Goal: Contribute content: Contribute content

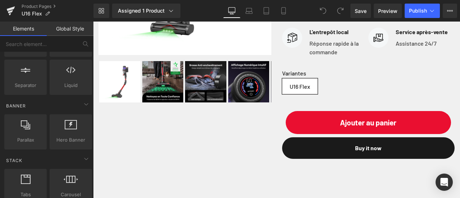
scroll to position [99, 0]
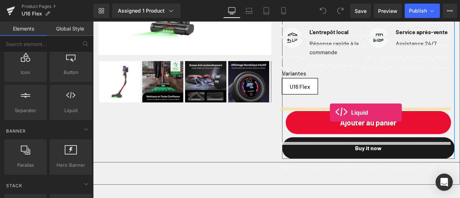
drag, startPoint x: 161, startPoint y: 122, endPoint x: 330, endPoint y: 112, distance: 169.1
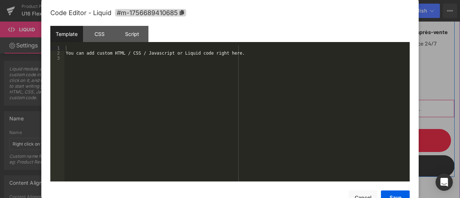
click at [373, 115] on div "Liquid" at bounding box center [368, 109] width 173 height 18
click at [200, 101] on div "You can add custom HTML / CSS / Javascript or Liquid code right here." at bounding box center [236, 119] width 345 height 146
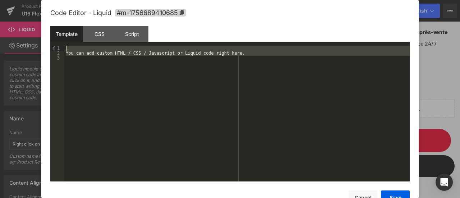
drag, startPoint x: 186, startPoint y: 102, endPoint x: 50, endPoint y: 45, distance: 148.1
click at [50, 45] on div "Code Editor - Liquid #m-1756689410685 Template CSS Script Data 1 2 3 You can ad…" at bounding box center [229, 99] width 377 height 198
drag, startPoint x: 76, startPoint y: 58, endPoint x: 61, endPoint y: 44, distance: 19.8
click at [61, 44] on div "Template CSS Script Data 1 2 3 You can add custom HTML / CSS / Javascript or Li…" at bounding box center [229, 104] width 359 height 156
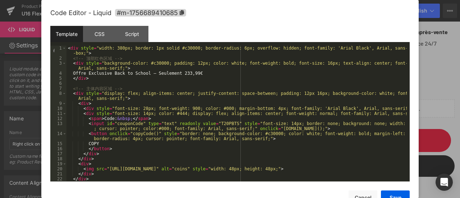
scroll to position [0, 0]
drag, startPoint x: 172, startPoint y: 72, endPoint x: 177, endPoint y: 71, distance: 5.1
click at [177, 71] on div "< div style = "width: 380px; border: 1px solid #c30000; border-radius: 6px; ove…" at bounding box center [236, 121] width 340 height 151
click at [202, 73] on div "< div style = "width: 380px; border: 1px solid #c30000; border-radius: 6px; ove…" at bounding box center [236, 121] width 340 height 151
click at [174, 73] on div "< div style = "width: 380px; border: 1px solid #c30000; border-radius: 6px; ove…" at bounding box center [236, 121] width 340 height 151
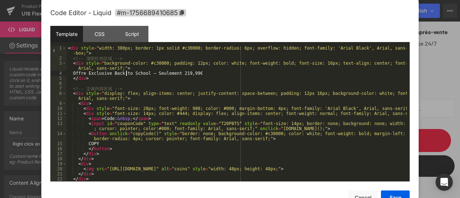
click at [125, 74] on div "< div style = "width: 380px; border: 1px solid #c30000; border-radius: 6px; ove…" at bounding box center [236, 121] width 340 height 151
click at [98, 74] on div "< div style = "width: 380px; border: 1px solid #c30000; border-radius: 6px; ove…" at bounding box center [236, 121] width 340 height 151
click at [111, 74] on div "< div style = "width: 380px; border: 1px solid #c30000; border-radius: 6px; ove…" at bounding box center [236, 121] width 340 height 151
click at [166, 74] on div "< div style = "width: 380px; border: 1px solid #c30000; border-radius: 6px; ove…" at bounding box center [236, 121] width 340 height 151
click at [171, 73] on div "< div style = "width: 380px; border: 1px solid #c30000; border-radius: 6px; ove…" at bounding box center [236, 121] width 340 height 151
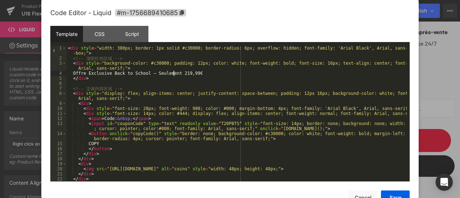
click at [174, 73] on div "< div style = "width: 380px; border: 1px solid #c30000; border-radius: 6px; ove…" at bounding box center [236, 121] width 340 height 151
click at [308, 169] on div "< div style = "width: 380px; border: 1px solid #c30000; border-radius: 6px; ove…" at bounding box center [236, 121] width 340 height 151
drag, startPoint x: 198, startPoint y: 71, endPoint x: 170, endPoint y: 74, distance: 27.5
click at [170, 74] on div "< div style = "width: 380px; border: 1px solid #c30000; border-radius: 6px; ove…" at bounding box center [236, 121] width 340 height 151
click at [177, 71] on div "< div style = "width: 380px; border: 1px solid #c30000; border-radius: 6px; ove…" at bounding box center [236, 121] width 340 height 151
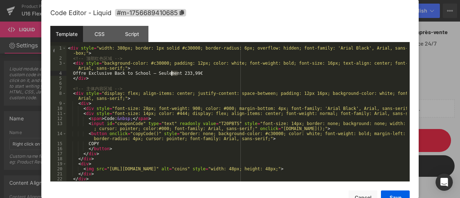
drag, startPoint x: 178, startPoint y: 73, endPoint x: 171, endPoint y: 74, distance: 6.9
click at [171, 74] on div "< div style = "width: 380px; border: 1px solid #c30000; border-radius: 6px; ove…" at bounding box center [236, 121] width 340 height 151
click at [216, 78] on div "< div style = "width: 380px; border: 1px solid #c30000; border-radius: 6px; ove…" at bounding box center [236, 121] width 340 height 151
click at [197, 70] on div "< div style = "width: 380px; border: 1px solid #c30000; border-radius: 6px; ove…" at bounding box center [236, 121] width 340 height 151
click at [187, 74] on div "< div style = "width: 380px; border: 1px solid #c30000; border-radius: 6px; ove…" at bounding box center [236, 121] width 340 height 151
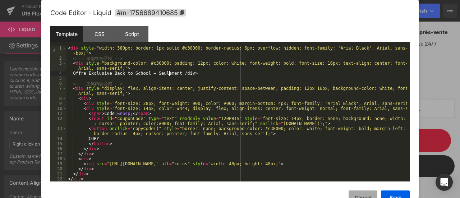
click at [371, 194] on button "Cancel" at bounding box center [363, 197] width 29 height 14
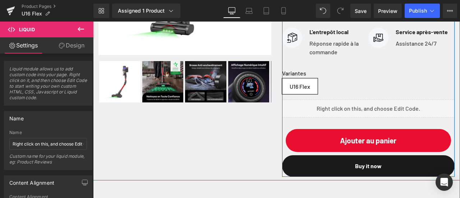
click at [356, 110] on span "Liquid" at bounding box center [363, 105] width 15 height 9
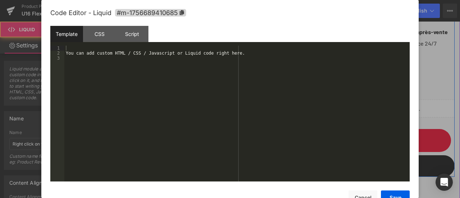
drag, startPoint x: 372, startPoint y: 114, endPoint x: 465, endPoint y: 135, distance: 95.6
click at [372, 114] on div "Liquid" at bounding box center [368, 109] width 173 height 18
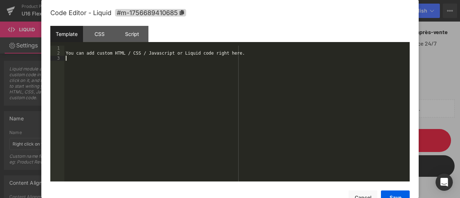
drag, startPoint x: 215, startPoint y: 89, endPoint x: 206, endPoint y: 90, distance: 8.7
click at [215, 88] on div "You can add custom HTML / CSS / Javascript or Liquid code right here." at bounding box center [236, 119] width 345 height 146
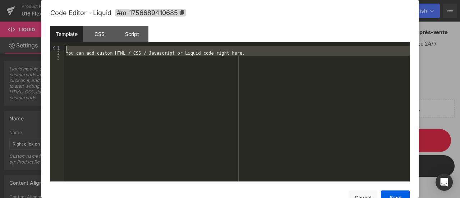
drag, startPoint x: 181, startPoint y: 74, endPoint x: 46, endPoint y: 32, distance: 141.4
click at [47, 32] on div "Code Editor - Liquid #m-1756689410685 Template CSS Script Data 1 2 3 You can ad…" at bounding box center [229, 99] width 377 height 198
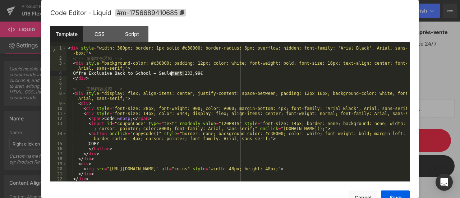
drag, startPoint x: 194, startPoint y: 73, endPoint x: 171, endPoint y: 72, distance: 22.7
click at [171, 72] on div "< div style = "width: 380px; border: 1px solid #c30000; border-radius: 6px; ove…" at bounding box center [236, 121] width 340 height 151
click at [200, 73] on div "< div style = "width: 380px; border: 1px solid #c30000; border-radius: 6px; ove…" at bounding box center [236, 121] width 340 height 151
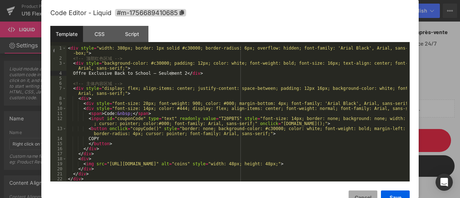
click at [369, 196] on button "Cancel" at bounding box center [363, 197] width 29 height 14
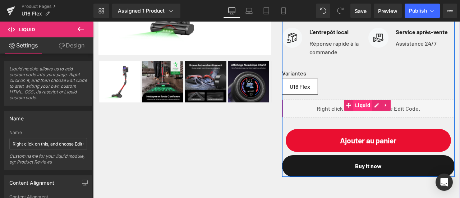
click at [356, 111] on span "Liquid" at bounding box center [362, 105] width 19 height 11
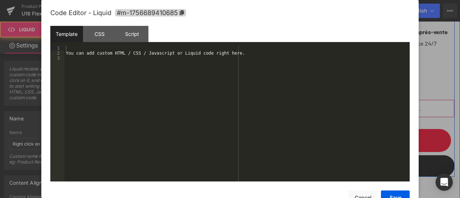
click at [371, 114] on div "Liquid" at bounding box center [368, 109] width 173 height 18
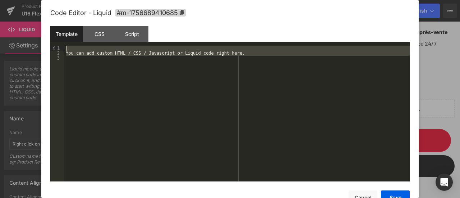
drag, startPoint x: 138, startPoint y: 85, endPoint x: 33, endPoint y: 26, distance: 120.3
click at [33, 26] on body "Liquid You are previewing how the will restyle your page. You can not edit Elem…" at bounding box center [230, 99] width 460 height 198
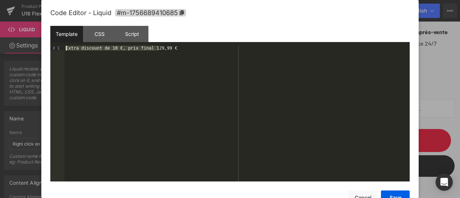
drag, startPoint x: 169, startPoint y: 46, endPoint x: 37, endPoint y: 50, distance: 131.6
click at [37, 50] on body "Liquid You are previewing how the will restyle your page. You can not edit Elem…" at bounding box center [230, 99] width 460 height 198
click at [216, 117] on div at bounding box center [236, 119] width 345 height 146
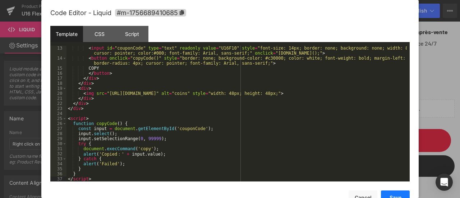
click at [402, 194] on button "Save" at bounding box center [395, 197] width 29 height 14
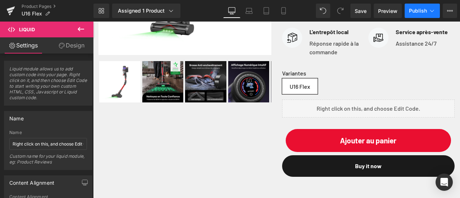
click at [415, 10] on span "Publish" at bounding box center [418, 11] width 18 height 6
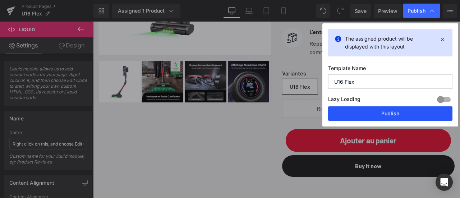
click at [405, 108] on button "Publish" at bounding box center [390, 113] width 124 height 14
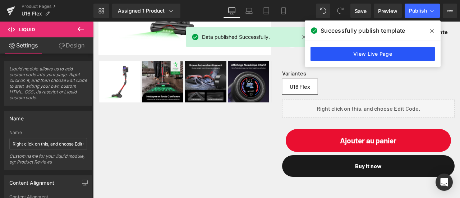
click at [384, 57] on link "View Live Page" at bounding box center [372, 54] width 124 height 14
